Goal: Task Accomplishment & Management: Manage account settings

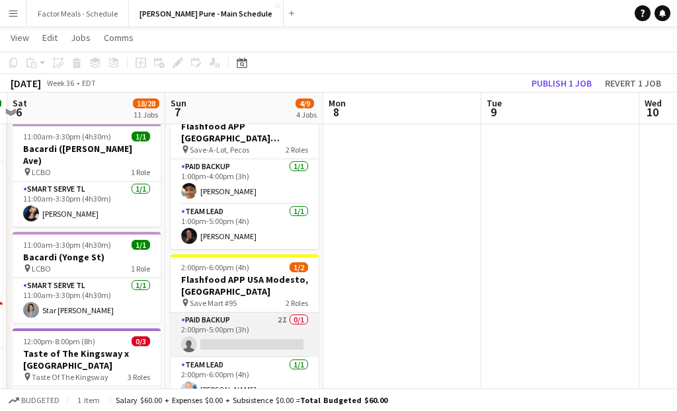
click at [233, 313] on app-card-role "Paid Backup 2I 0/1 2:00pm-5:00pm (3h) single-neutral-actions" at bounding box center [245, 335] width 148 height 45
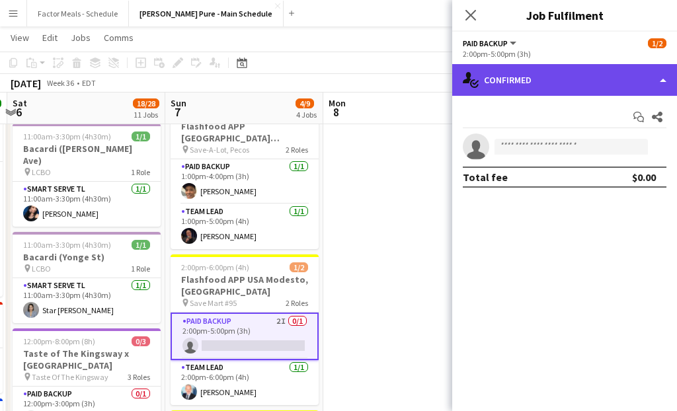
click at [569, 83] on div "single-neutral-actions-check-2 Confirmed" at bounding box center [564, 80] width 225 height 32
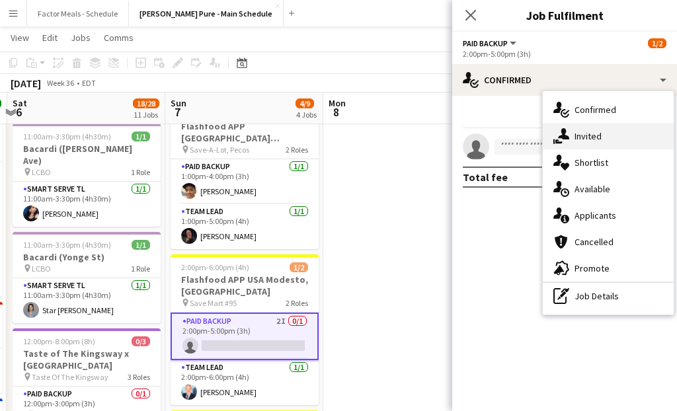
click at [583, 143] on div "single-neutral-actions-share-1 Invited" at bounding box center [608, 136] width 131 height 26
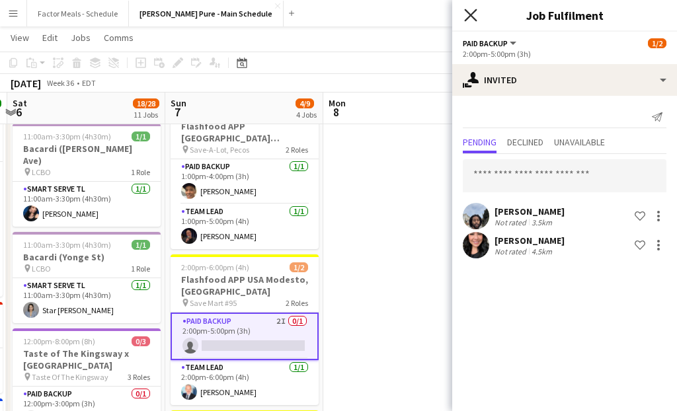
click at [471, 13] on icon "Close pop-in" at bounding box center [470, 15] width 13 height 13
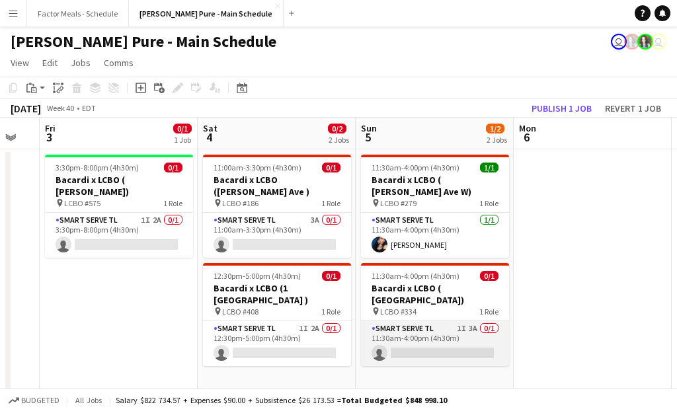
click at [393, 331] on app-card-role "Smart Serve TL 1I 3A 0/1 11:30am-4:00pm (4h30m) single-neutral-actions" at bounding box center [435, 343] width 148 height 45
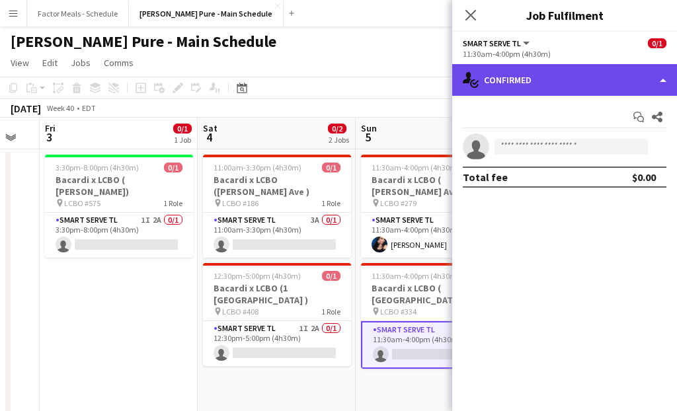
click at [596, 75] on div "single-neutral-actions-check-2 Confirmed" at bounding box center [564, 80] width 225 height 32
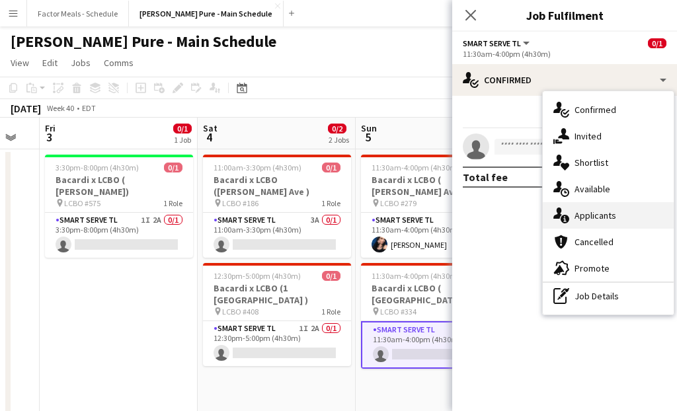
click at [598, 217] on div "single-neutral-actions-information Applicants" at bounding box center [608, 215] width 131 height 26
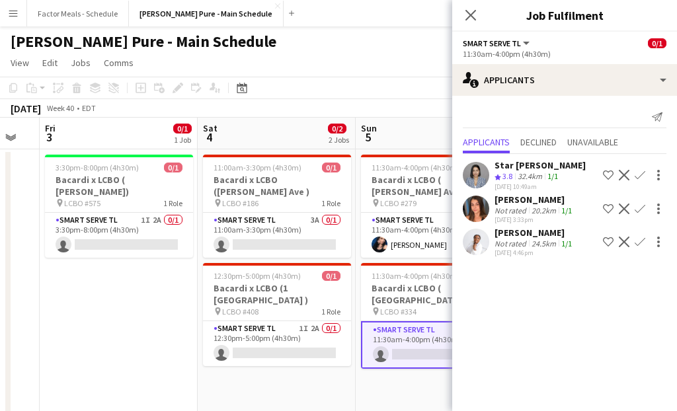
click at [637, 208] on app-icon "Confirm" at bounding box center [640, 209] width 11 height 11
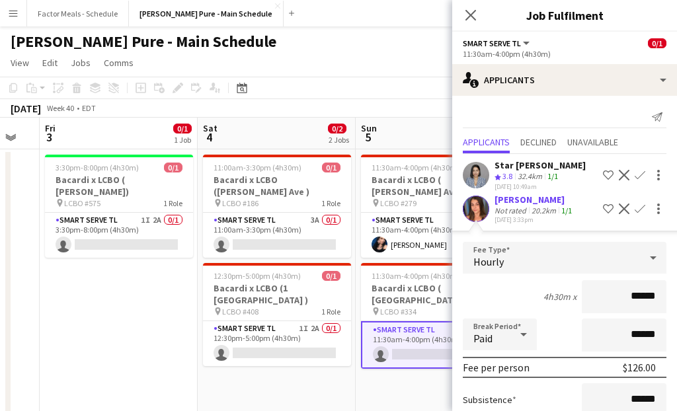
scroll to position [159, 0]
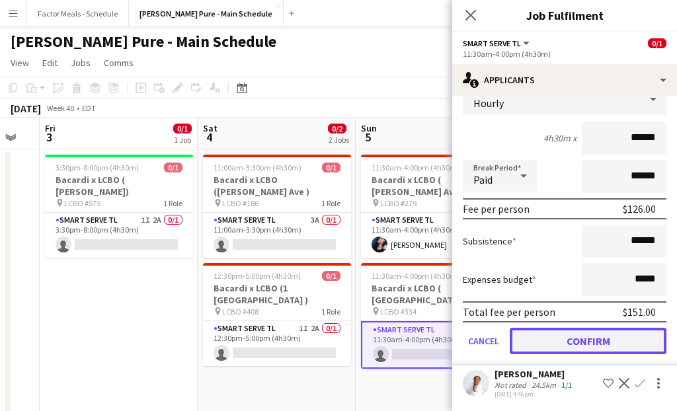
click at [565, 343] on button "Confirm" at bounding box center [588, 341] width 157 height 26
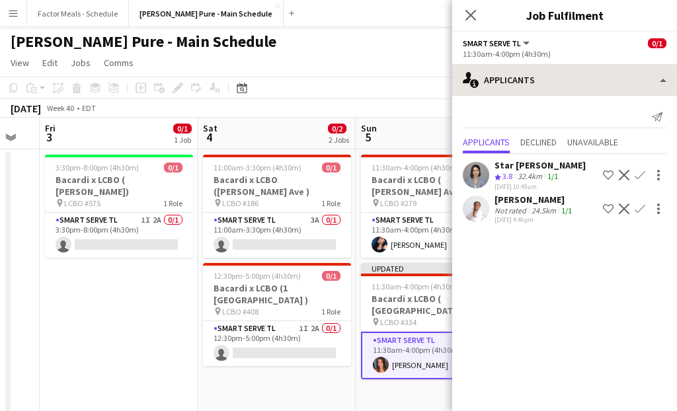
scroll to position [0, 0]
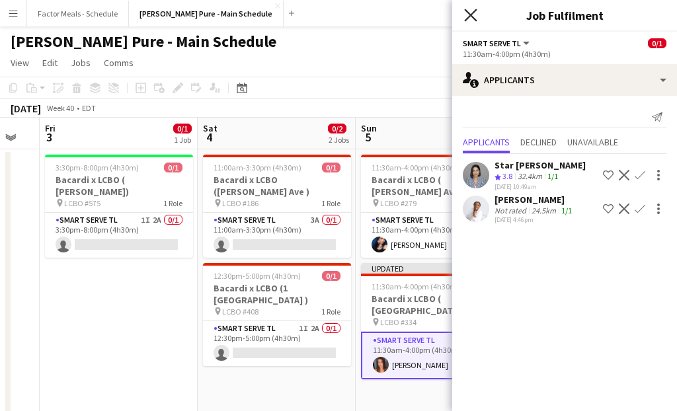
click at [469, 15] on icon "Close pop-in" at bounding box center [470, 15] width 13 height 13
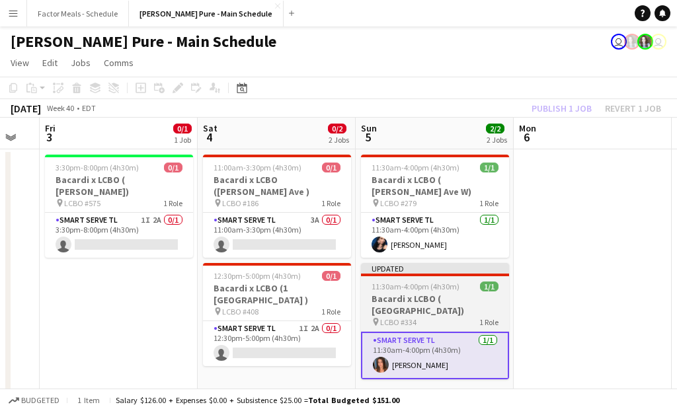
click at [415, 264] on div "Updated" at bounding box center [435, 268] width 148 height 11
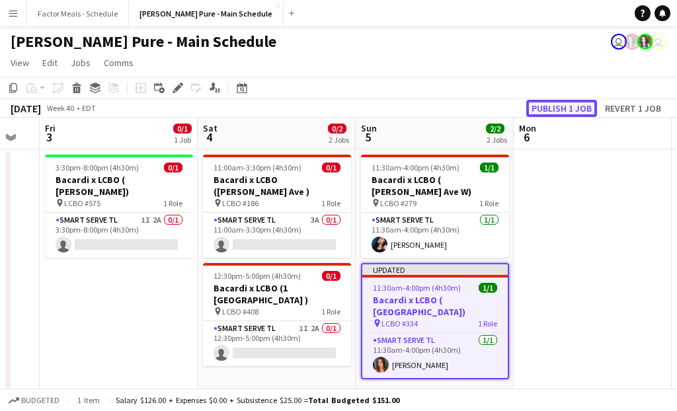
click at [534, 115] on button "Publish 1 job" at bounding box center [561, 108] width 71 height 17
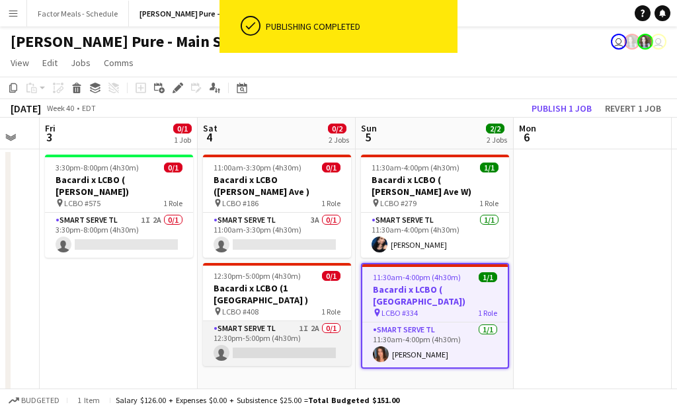
click at [302, 321] on app-card-role "Smart Serve TL 1I 2A 0/1 12:30pm-5:00pm (4h30m) single-neutral-actions" at bounding box center [277, 343] width 148 height 45
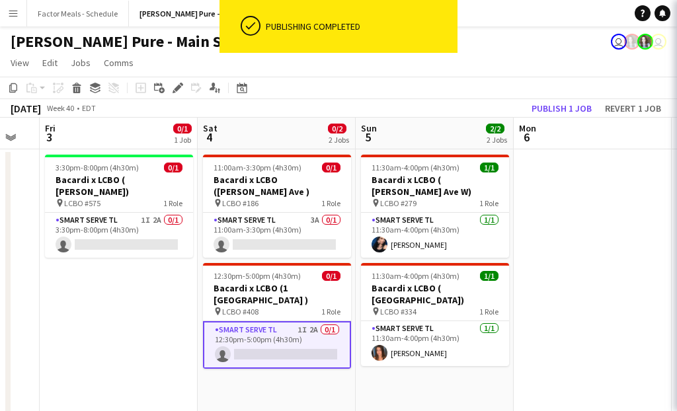
scroll to position [0, 593]
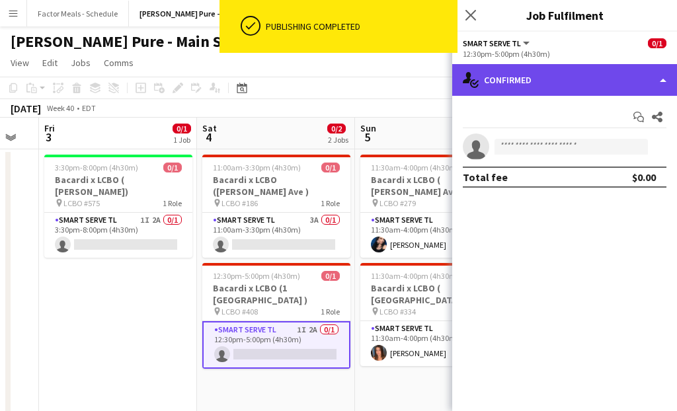
click at [571, 77] on div "single-neutral-actions-check-2 Confirmed" at bounding box center [564, 80] width 225 height 32
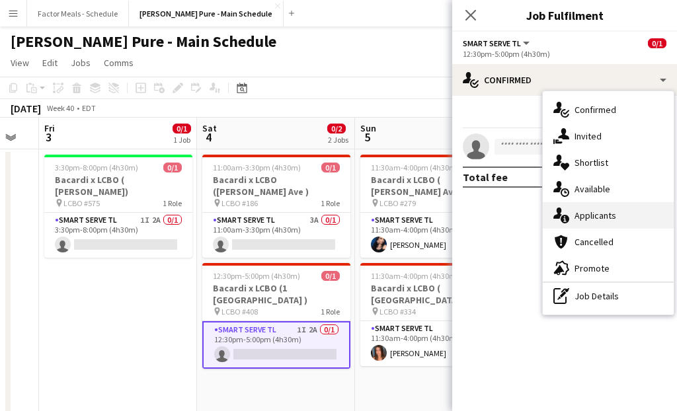
click at [618, 208] on div "single-neutral-actions-information Applicants" at bounding box center [608, 215] width 131 height 26
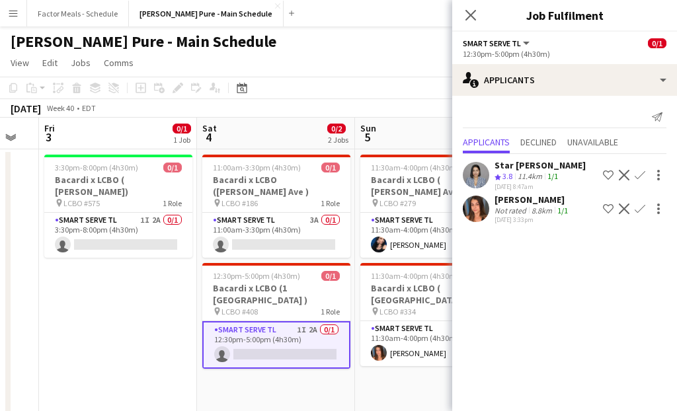
click at [643, 206] on app-icon "Confirm" at bounding box center [640, 209] width 11 height 11
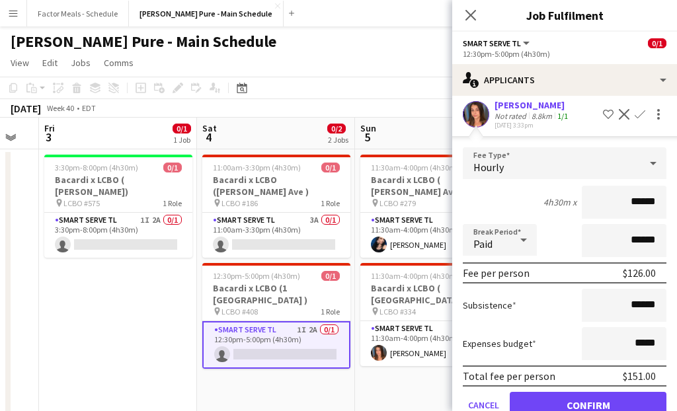
scroll to position [126, 0]
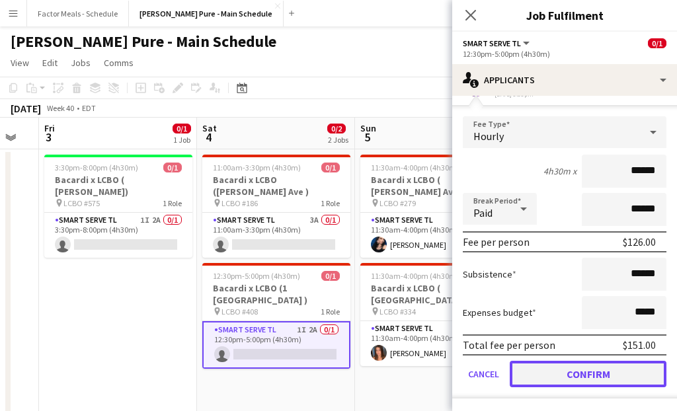
click at [542, 376] on button "Confirm" at bounding box center [588, 374] width 157 height 26
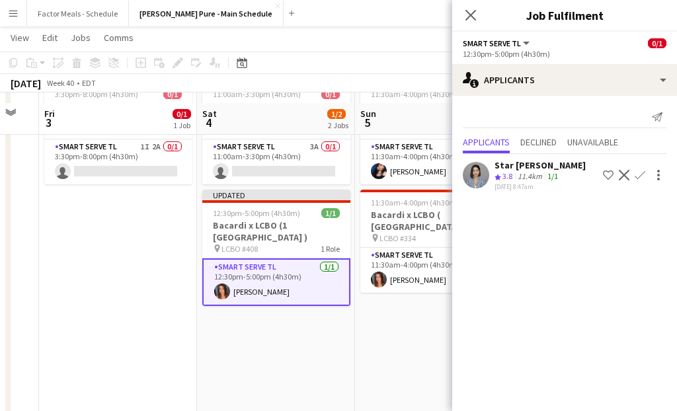
scroll to position [39, 0]
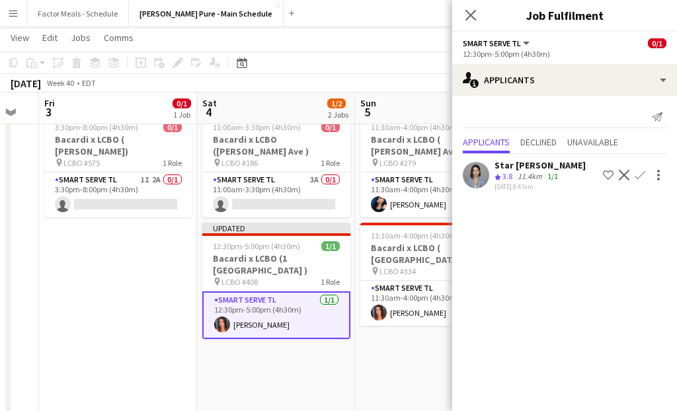
click at [469, 14] on icon at bounding box center [471, 15] width 11 height 11
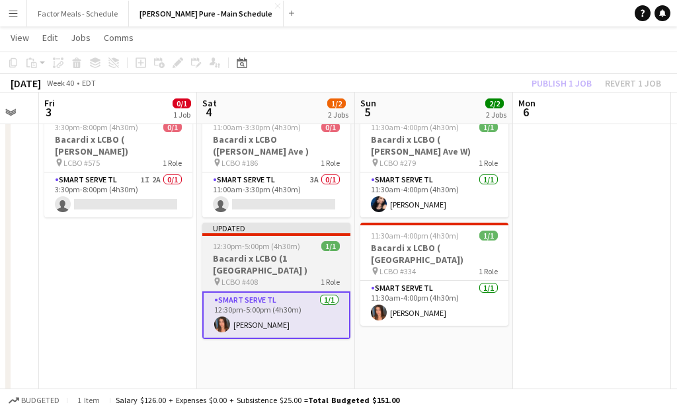
click at [306, 223] on div "Updated" at bounding box center [276, 228] width 148 height 11
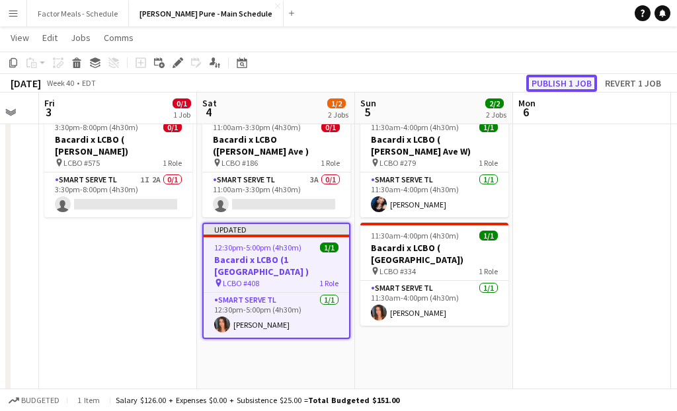
click at [561, 83] on button "Publish 1 job" at bounding box center [561, 83] width 71 height 17
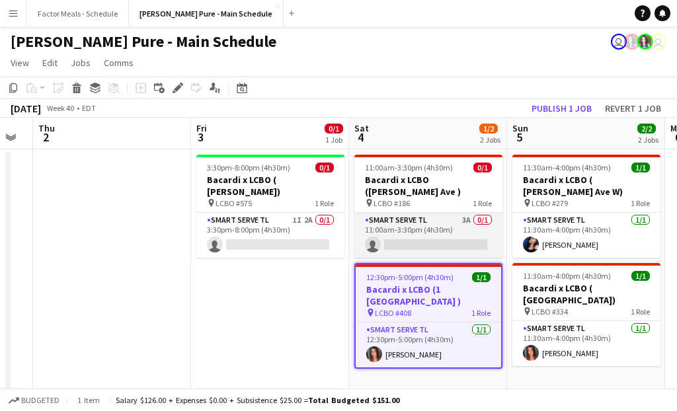
scroll to position [0, 284]
click at [434, 219] on app-card-role "Smart Serve TL 3A 0/1 11:00am-3:30pm (4h30m) single-neutral-actions" at bounding box center [428, 235] width 148 height 45
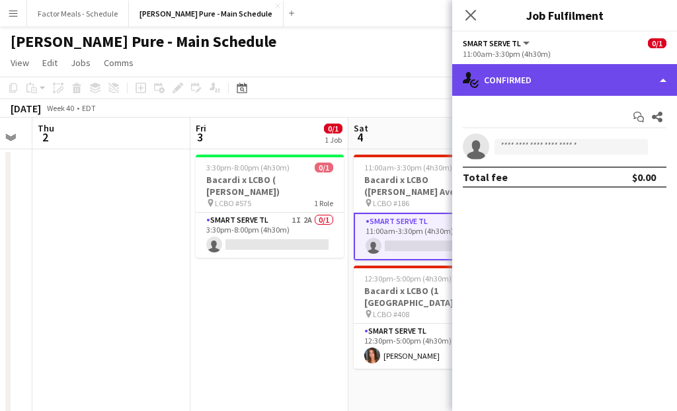
click at [552, 81] on div "single-neutral-actions-check-2 Confirmed" at bounding box center [564, 80] width 225 height 32
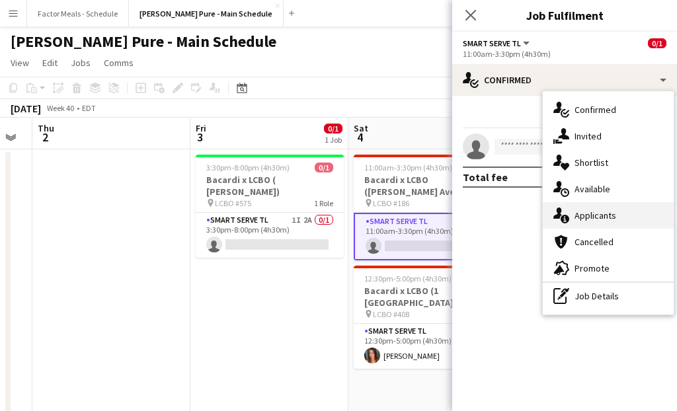
click at [606, 214] on div "single-neutral-actions-information Applicants" at bounding box center [608, 215] width 131 height 26
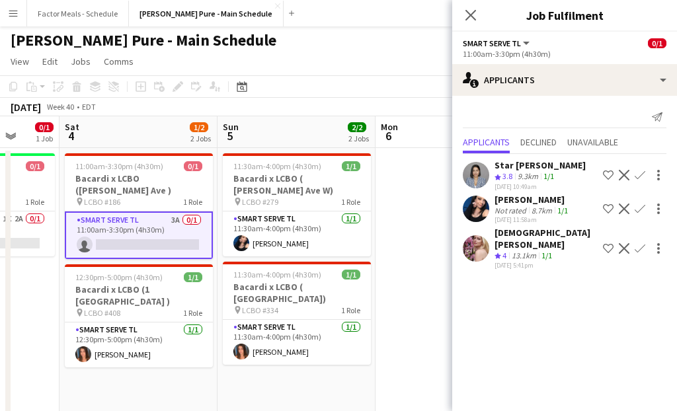
scroll to position [0, 0]
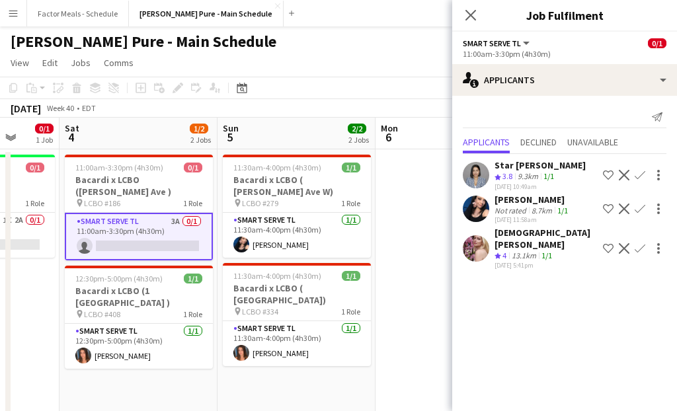
click at [641, 243] on app-icon "Confirm" at bounding box center [640, 248] width 11 height 11
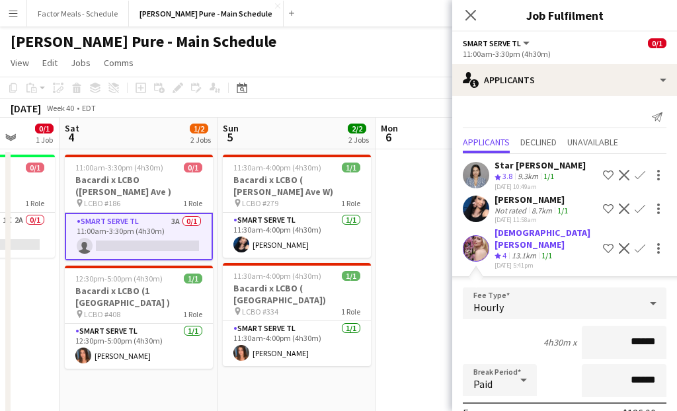
scroll to position [159, 0]
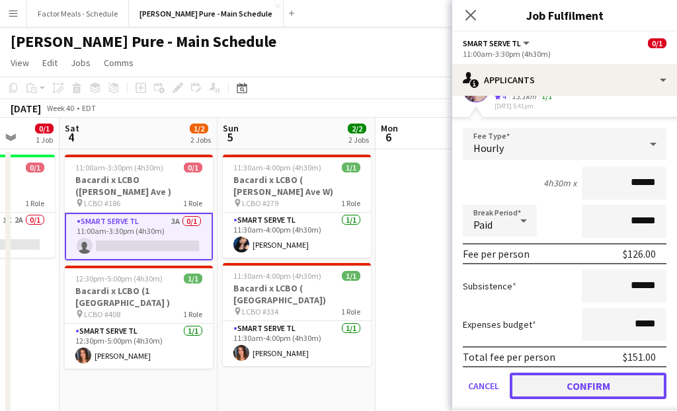
click at [548, 386] on button "Confirm" at bounding box center [588, 386] width 157 height 26
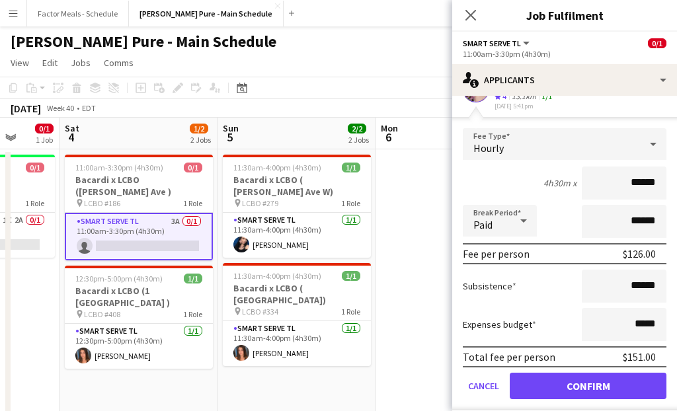
scroll to position [0, 0]
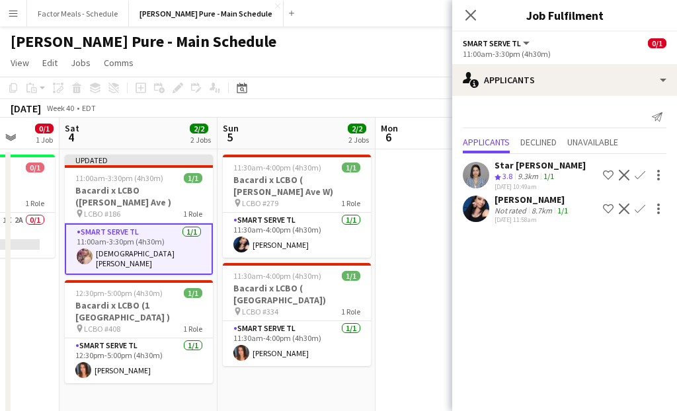
click at [470, 19] on icon "Close pop-in" at bounding box center [471, 15] width 11 height 11
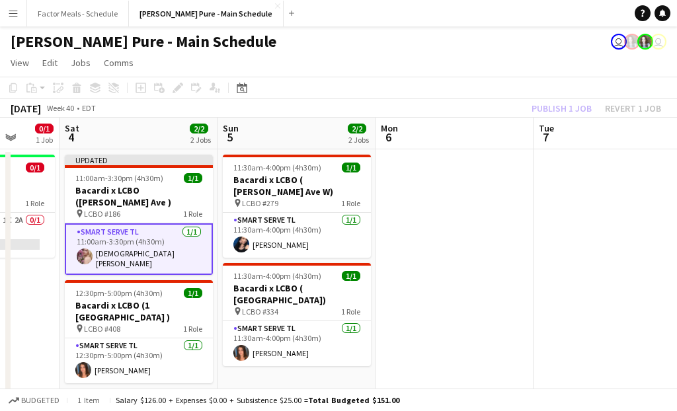
click at [321, 93] on app-toolbar "Copy Paste Paste Command V Paste with crew Command Shift V Paste linked Job [GE…" at bounding box center [338, 88] width 677 height 22
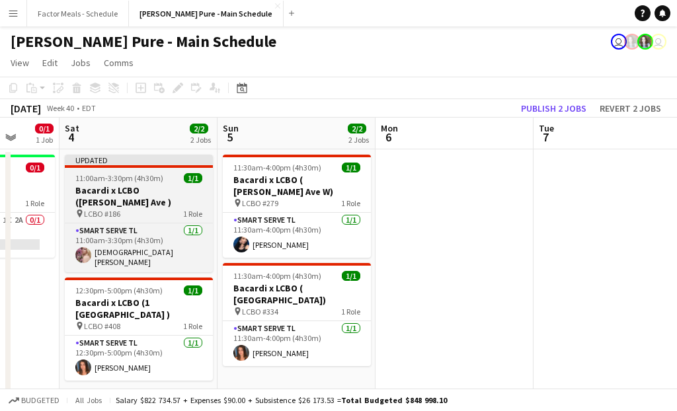
click at [142, 179] on span "11:00am-3:30pm (4h30m)" at bounding box center [119, 178] width 88 height 10
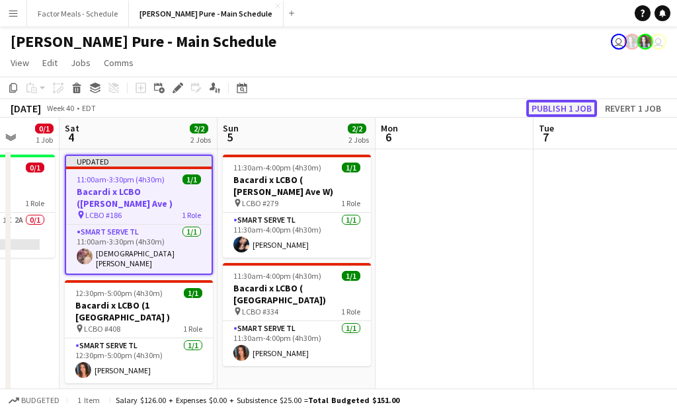
click at [532, 107] on button "Publish 1 job" at bounding box center [561, 108] width 71 height 17
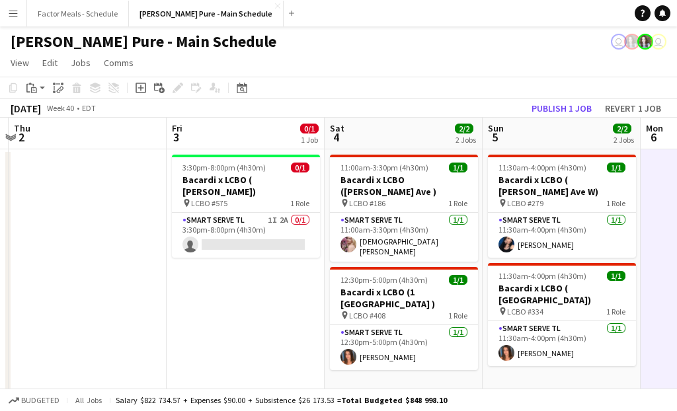
scroll to position [0, 307]
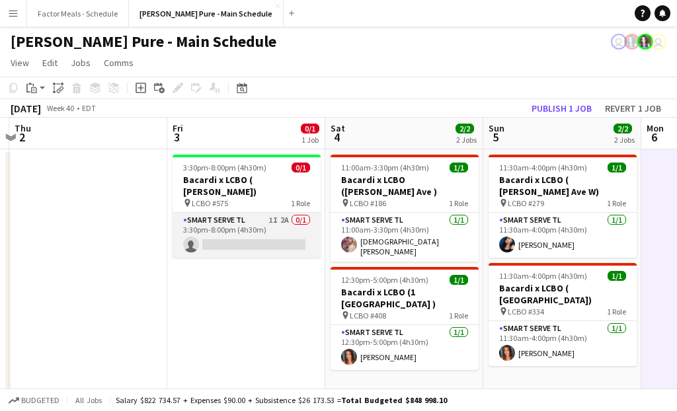
click at [220, 214] on app-card-role "Smart Serve TL 1I 2A 0/1 3:30pm-8:00pm (4h30m) single-neutral-actions" at bounding box center [247, 235] width 148 height 45
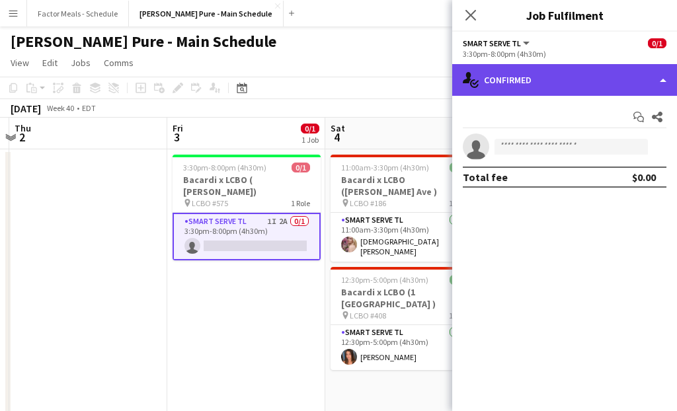
click at [553, 82] on div "single-neutral-actions-check-2 Confirmed" at bounding box center [564, 80] width 225 height 32
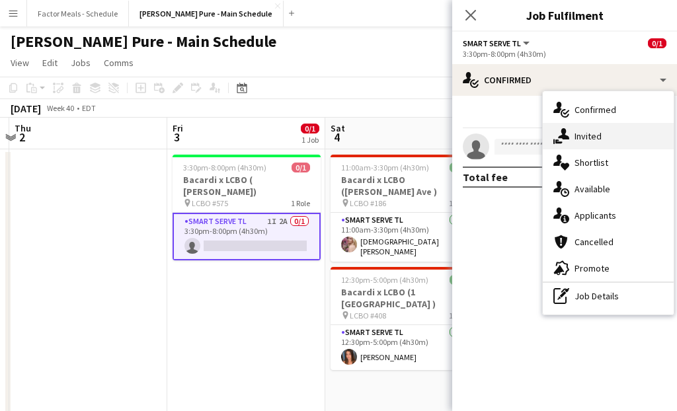
click at [581, 132] on div "single-neutral-actions-share-1 Invited" at bounding box center [608, 136] width 131 height 26
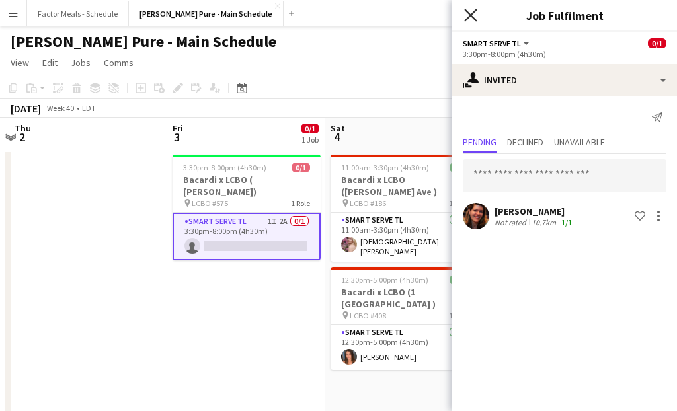
click at [470, 17] on icon at bounding box center [470, 15] width 13 height 13
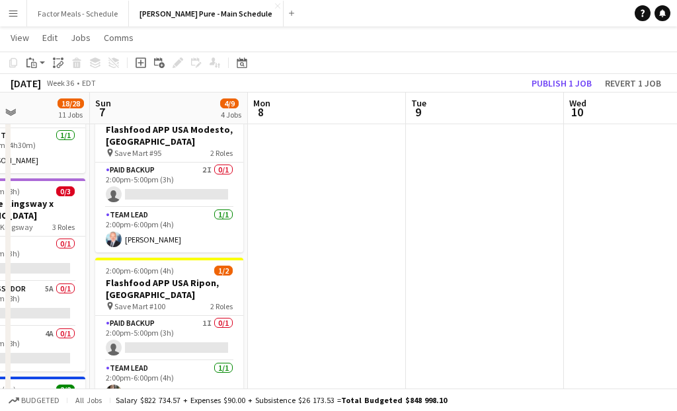
scroll to position [0, 350]
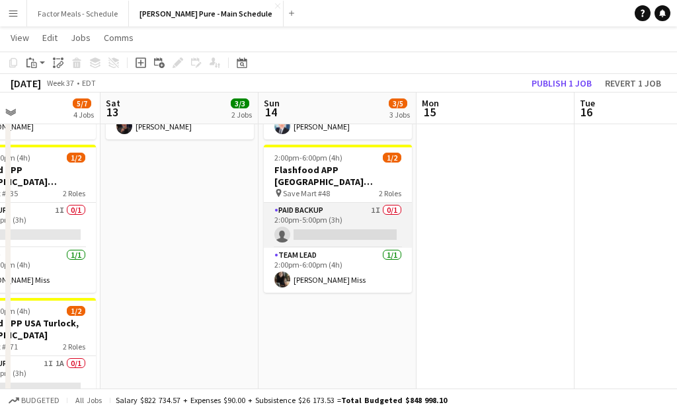
click at [329, 232] on app-card-role "Paid Backup 1I 0/1 2:00pm-5:00pm (3h) single-neutral-actions" at bounding box center [338, 225] width 148 height 45
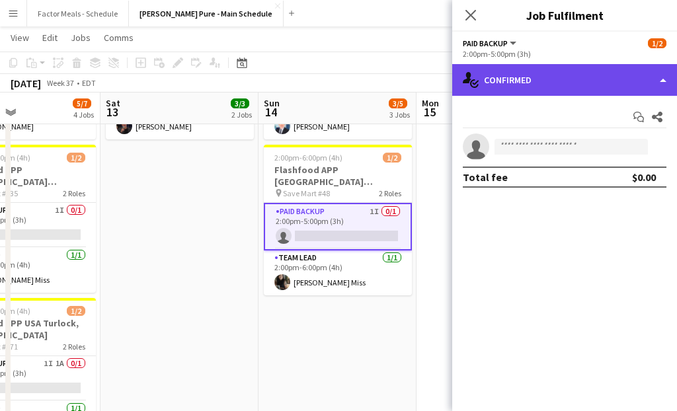
click at [562, 70] on div "single-neutral-actions-check-2 Confirmed" at bounding box center [564, 80] width 225 height 32
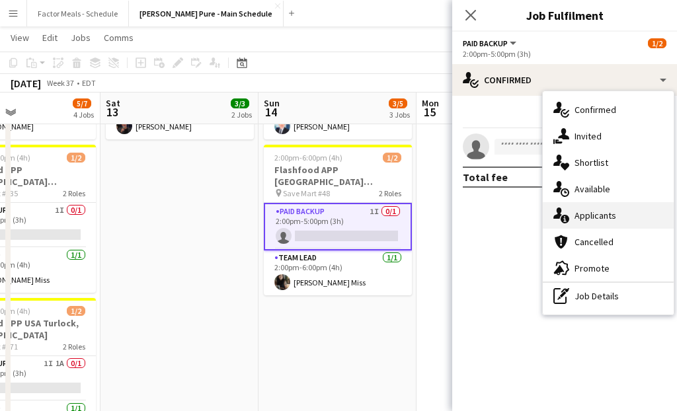
click at [586, 215] on div "single-neutral-actions-information Applicants" at bounding box center [608, 215] width 131 height 26
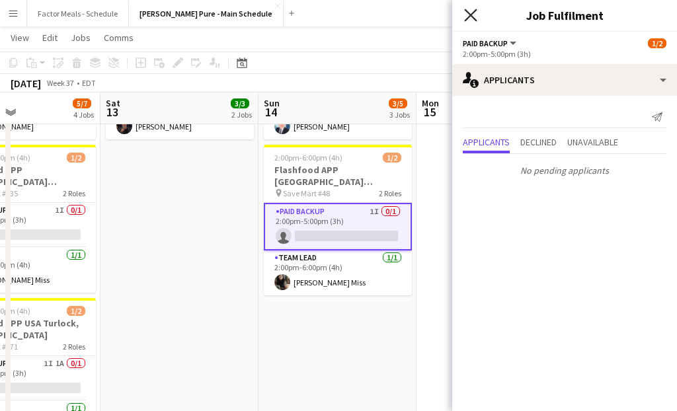
click at [474, 14] on icon "Close pop-in" at bounding box center [470, 15] width 13 height 13
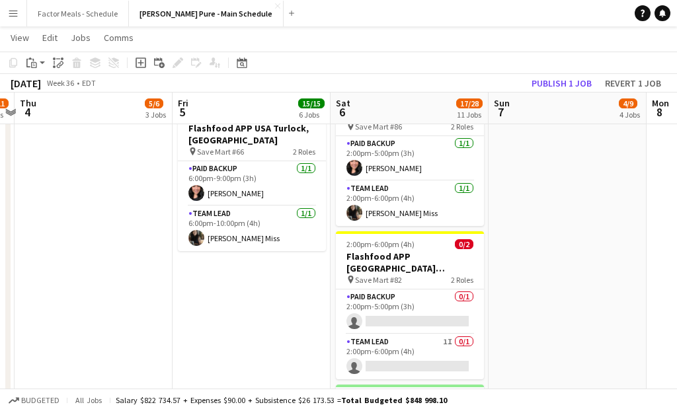
scroll to position [862, 0]
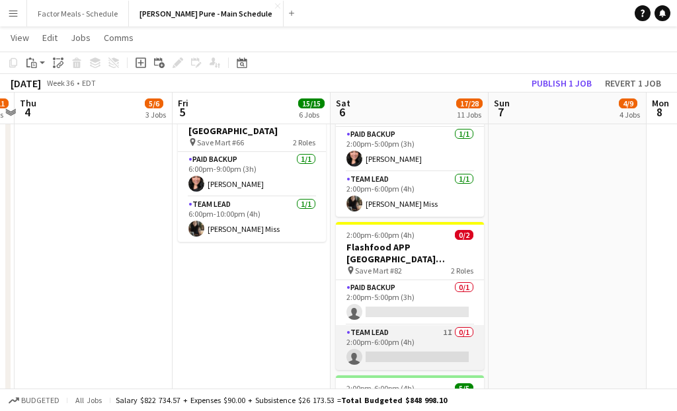
click at [386, 325] on app-card-role "Team Lead 1I 0/1 2:00pm-6:00pm (4h) single-neutral-actions" at bounding box center [410, 347] width 148 height 45
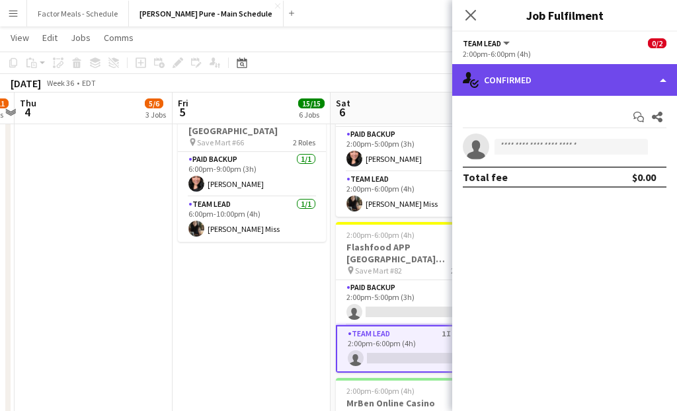
click at [624, 73] on div "single-neutral-actions-check-2 Confirmed" at bounding box center [564, 80] width 225 height 32
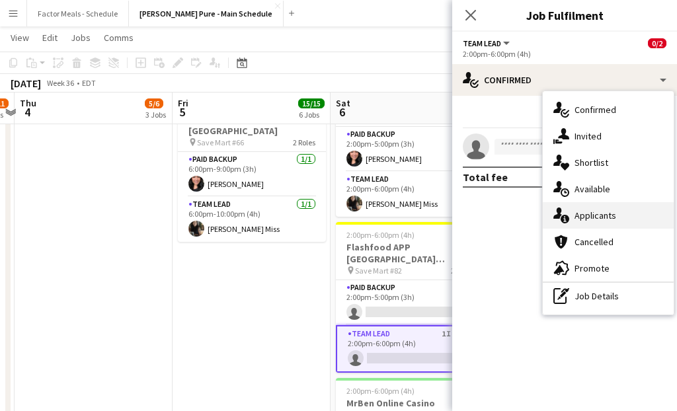
click at [589, 213] on div "single-neutral-actions-information Applicants" at bounding box center [608, 215] width 131 height 26
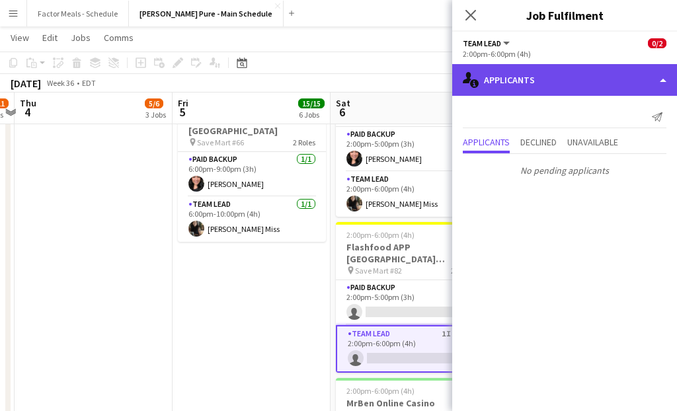
click at [581, 90] on div "single-neutral-actions-information Applicants" at bounding box center [564, 80] width 225 height 32
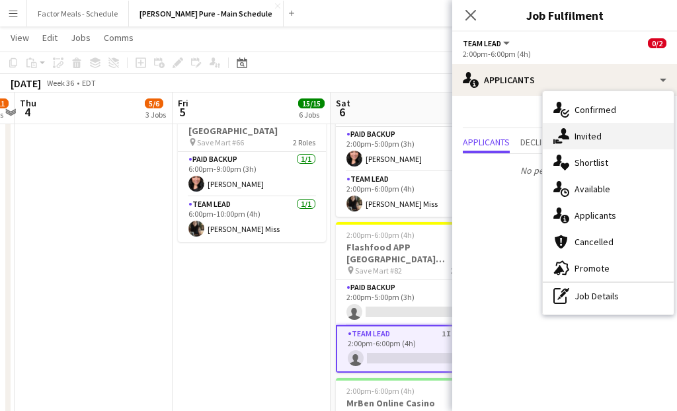
click at [599, 130] on div "single-neutral-actions-share-1 Invited" at bounding box center [608, 136] width 131 height 26
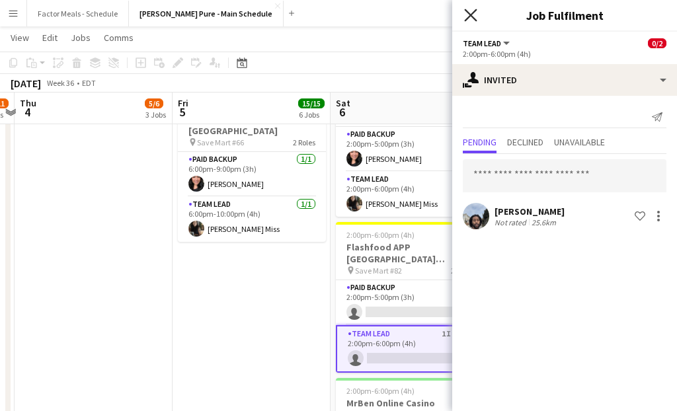
click at [473, 12] on icon at bounding box center [470, 15] width 13 height 13
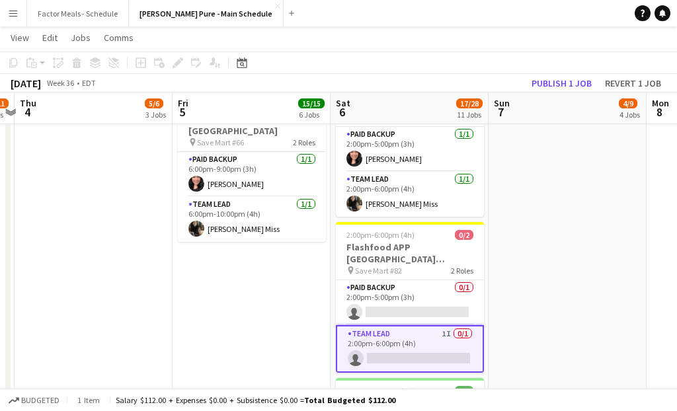
click at [499, 279] on app-date-cell "11:00am-7:00pm (8h) 0/3 Taste of The Kingsway x [GEOGRAPHIC_DATA] pin Taste Of …" at bounding box center [568, 145] width 158 height 1718
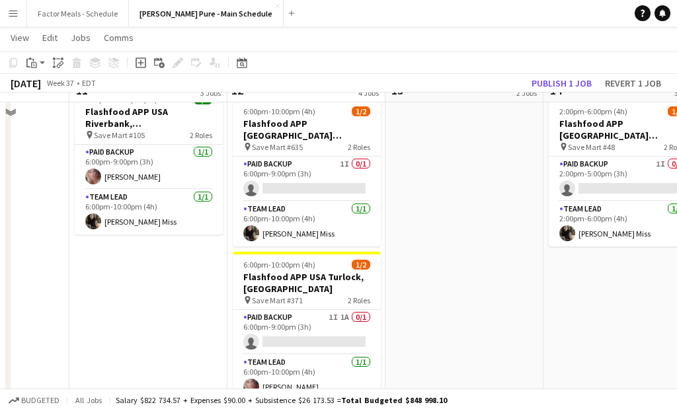
scroll to position [371, 0]
